Goal: Check status

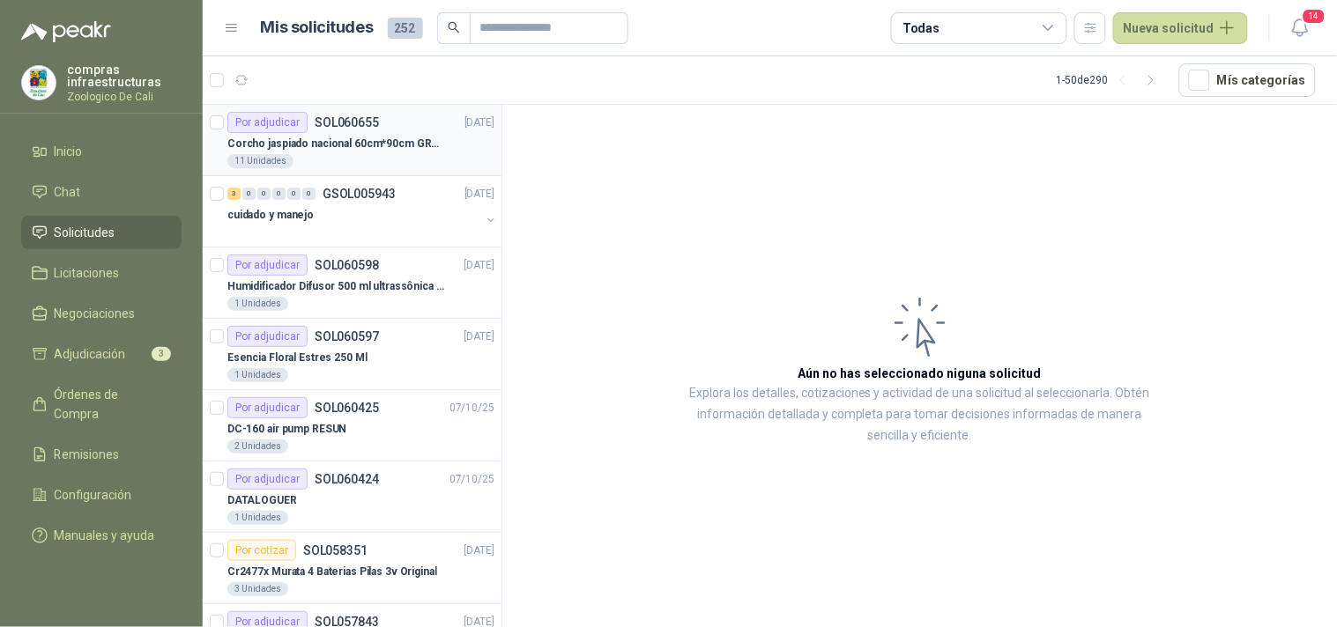
click at [360, 154] on div "11 Unidades" at bounding box center [360, 161] width 267 height 14
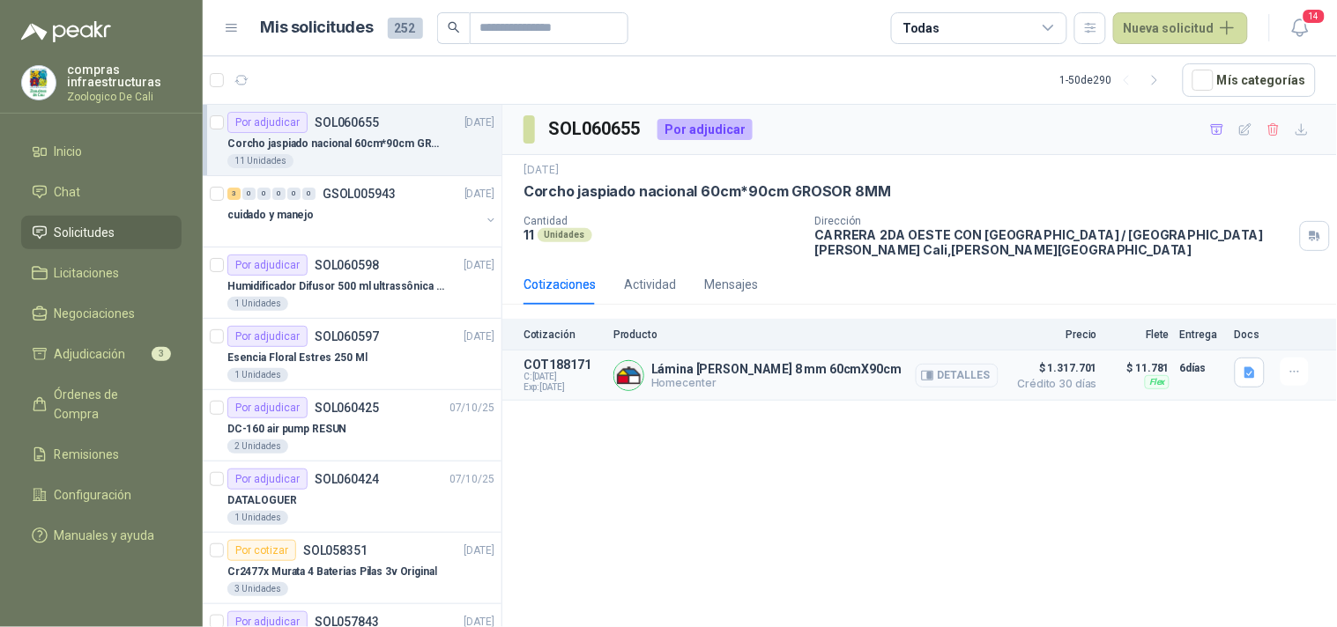
click at [957, 370] on button "Detalles" at bounding box center [957, 376] width 83 height 24
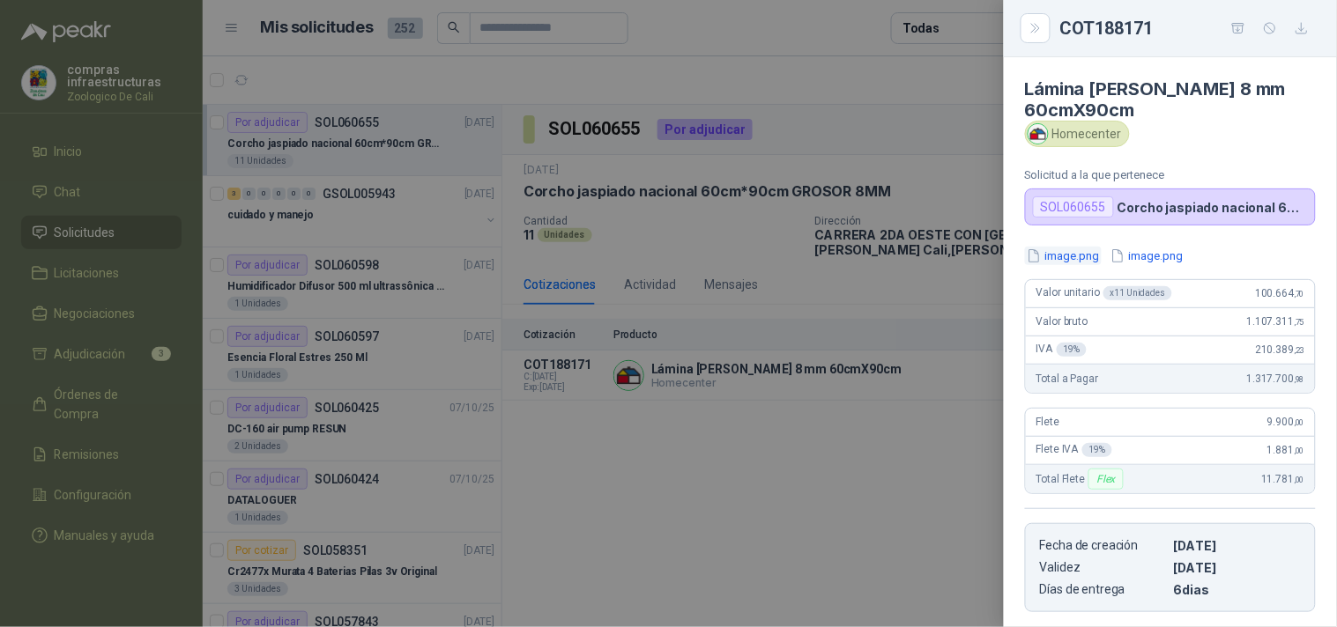
click at [1096, 254] on button "image.png" at bounding box center [1063, 256] width 77 height 19
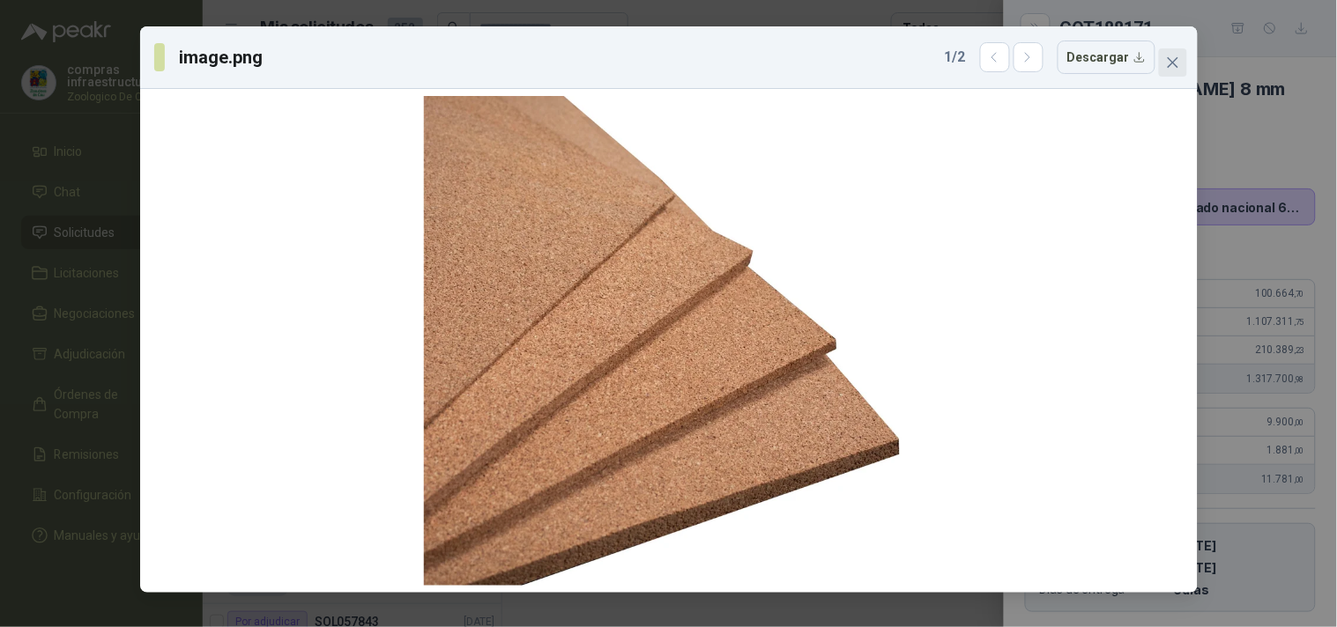
click at [1160, 64] on span "Close" at bounding box center [1173, 63] width 28 height 14
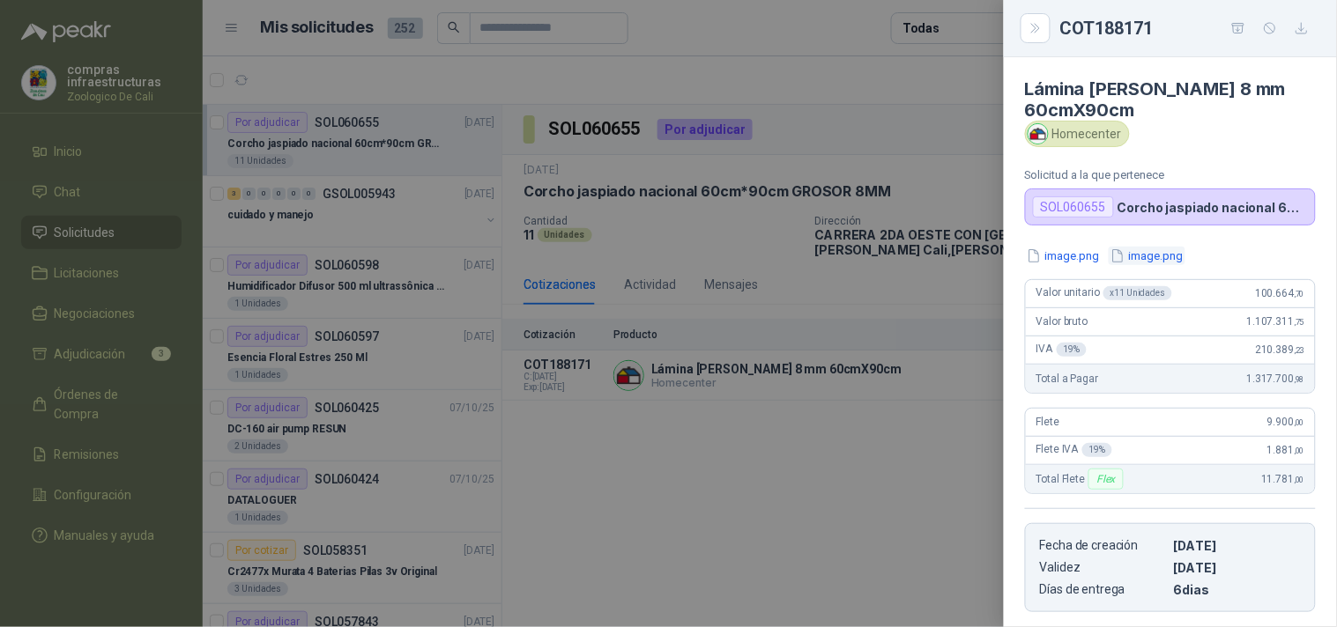
click at [1165, 254] on button "image.png" at bounding box center [1147, 256] width 77 height 19
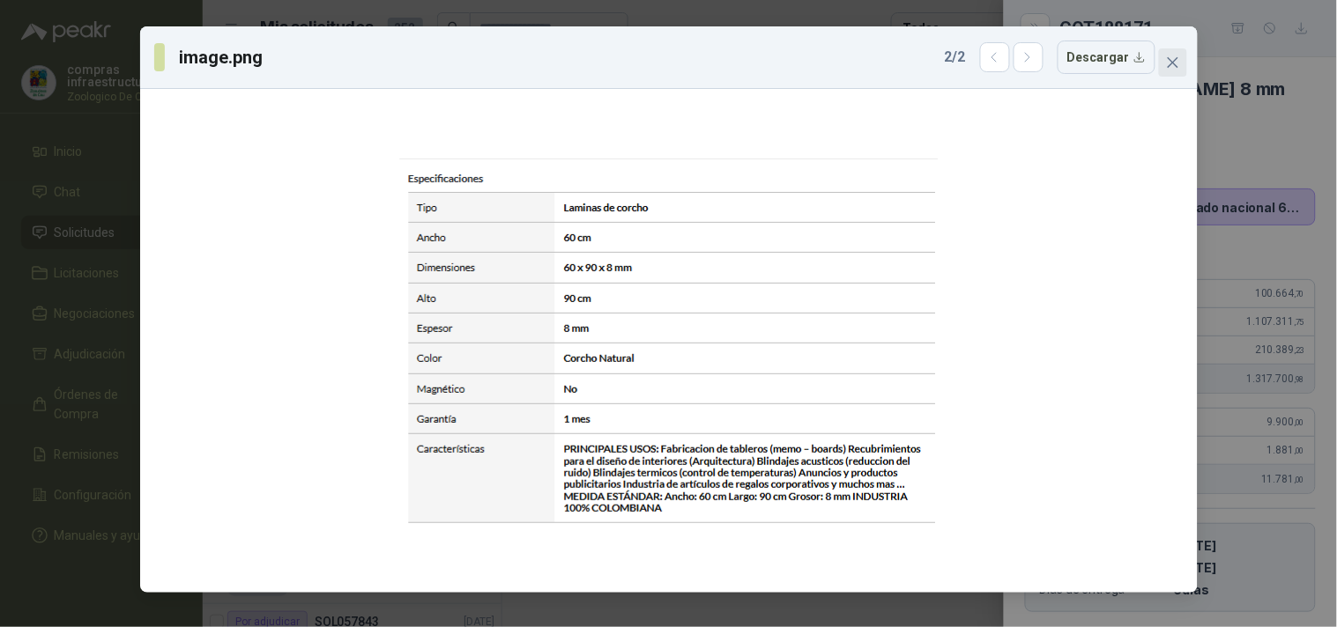
click at [1184, 71] on button "Close" at bounding box center [1173, 62] width 28 height 28
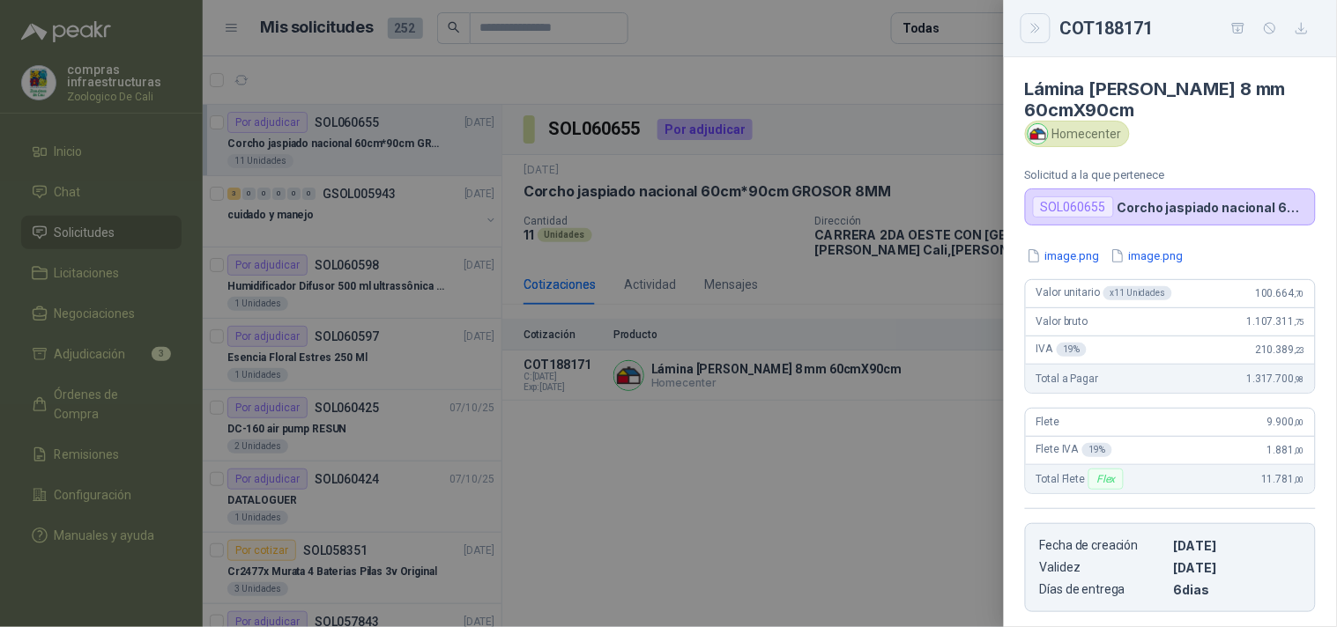
click at [1041, 36] on button "Close" at bounding box center [1035, 28] width 30 height 30
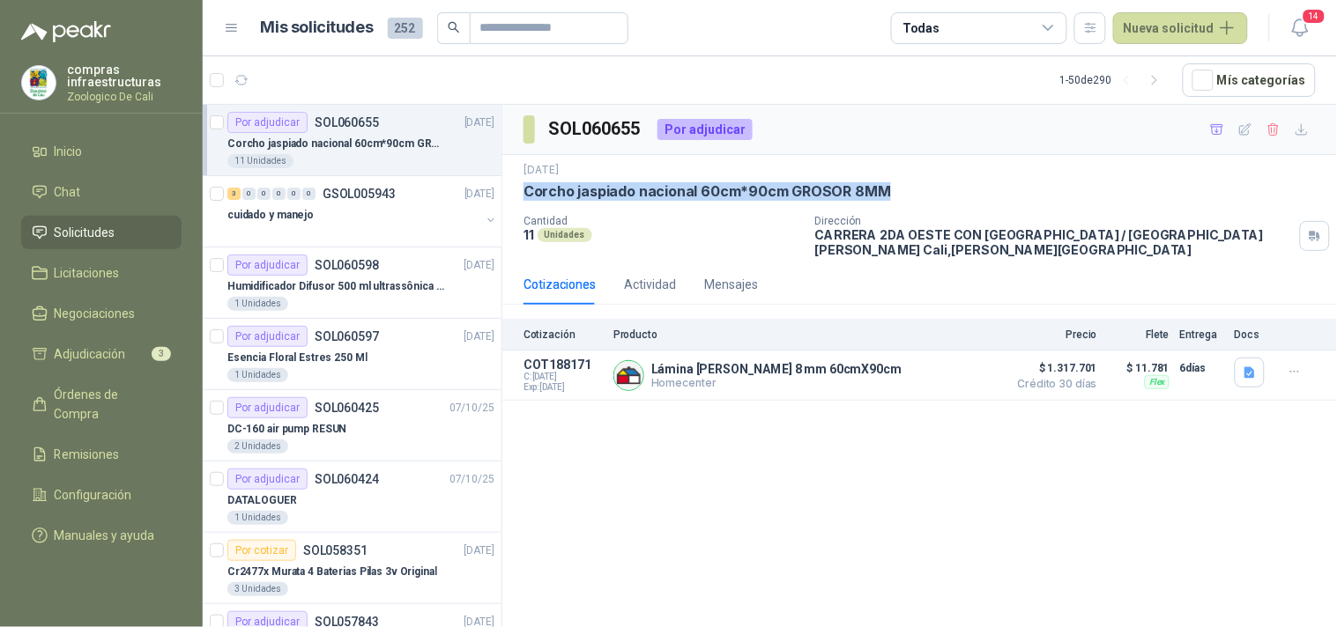
drag, startPoint x: 901, startPoint y: 201, endPoint x: 509, endPoint y: 182, distance: 391.7
click at [509, 182] on div "[DATE] Corcho jaspiado nacional 60cm*90cm GROSOR 8MM Cantidad 11 Unidades Direc…" at bounding box center [919, 209] width 835 height 109
copy p "Corcho jaspiado nacional 60cm*90cm GROSOR 8MM"
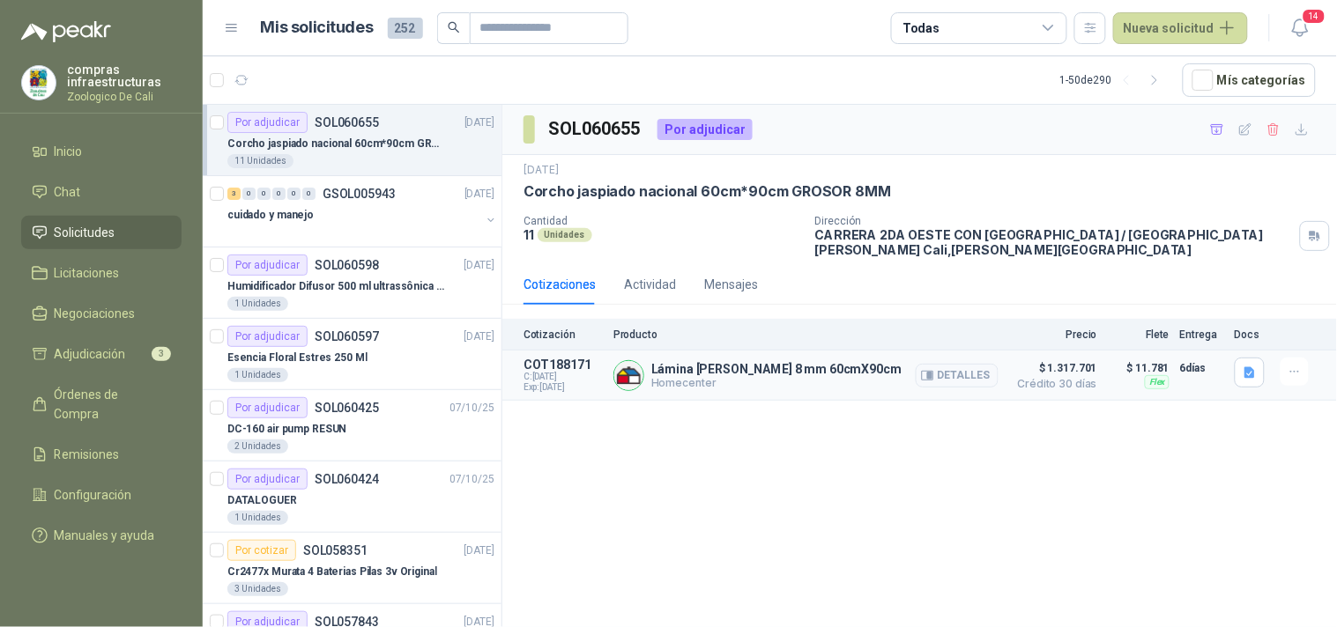
click at [805, 367] on p "Lámina [PERSON_NAME] 8 mm 60cmX90cm" at bounding box center [776, 369] width 250 height 14
drag, startPoint x: 834, startPoint y: 373, endPoint x: 649, endPoint y: 352, distance: 185.3
click at [649, 352] on article "COT188171 C: [DATE] Exp: [DATE] Lámina [PERSON_NAME] 8 mm 60cmX90cm Homecenter …" at bounding box center [919, 376] width 835 height 50
copy p "Lámina [PERSON_NAME] 8 mm 60cmX90cm"
